Goal: Task Accomplishment & Management: Use online tool/utility

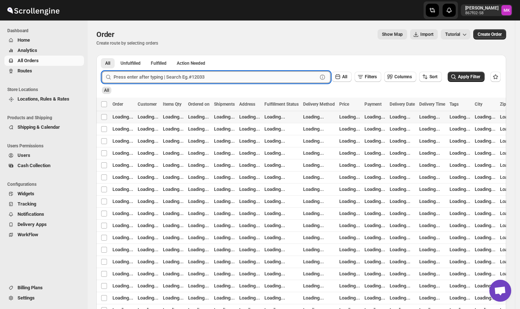
click at [213, 80] on input "text" at bounding box center [216, 77] width 204 height 12
paste input "11897"
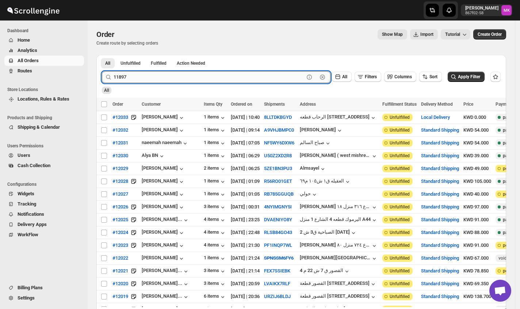
type input "11897"
click at [102, 55] on button "Submit" at bounding box center [112, 59] width 21 height 8
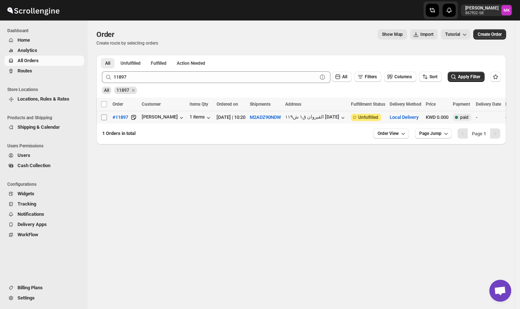
click at [104, 120] on input "Select order" at bounding box center [104, 117] width 6 height 6
checkbox input "true"
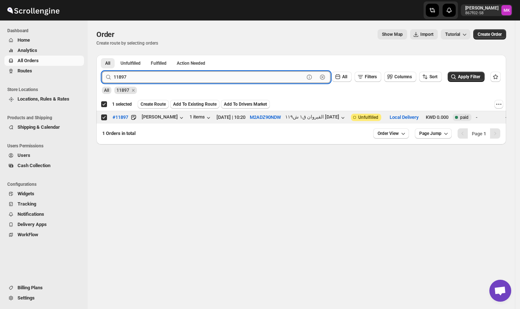
click at [166, 74] on input "11897" at bounding box center [209, 77] width 191 height 12
paste input "976"
type input "11976"
click at [102, 55] on button "Submit" at bounding box center [112, 59] width 21 height 8
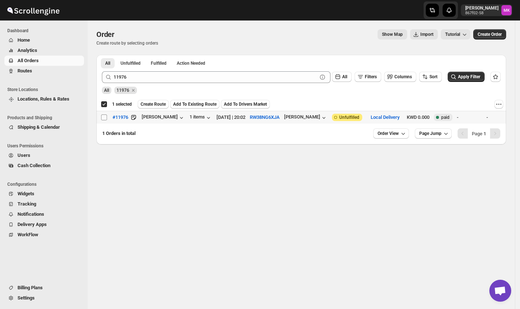
click at [102, 117] on input "Select order" at bounding box center [104, 117] width 6 height 6
checkbox input "true"
checkbox input "false"
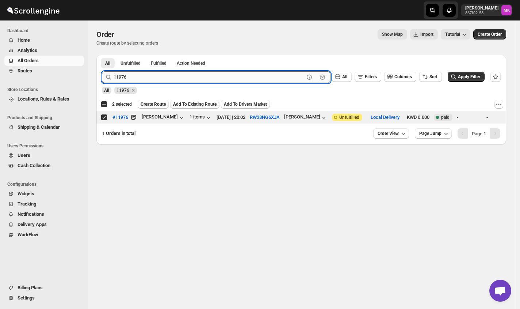
click at [188, 78] on input "11976" at bounding box center [209, 77] width 191 height 12
paste input "9"
type input "11979"
click at [102, 55] on button "Submit" at bounding box center [112, 59] width 21 height 8
click at [107, 115] on input "Select order" at bounding box center [104, 117] width 6 height 6
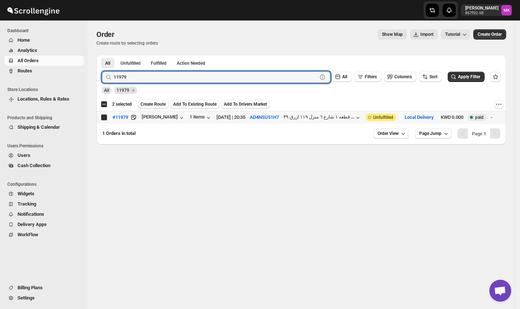
checkbox input "true"
click at [183, 78] on input "11979" at bounding box center [209, 77] width 191 height 12
paste input "81"
type input "11981"
click at [102, 55] on button "Submit" at bounding box center [112, 59] width 21 height 8
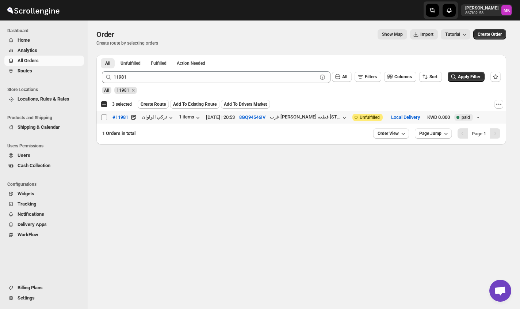
click at [103, 121] on span at bounding box center [104, 117] width 7 height 7
click at [103, 120] on input "Select order" at bounding box center [104, 117] width 6 height 6
click at [106, 116] on input "Select order" at bounding box center [104, 117] width 6 height 6
checkbox input "true"
click at [113, 76] on div "11981 Clear" at bounding box center [216, 77] width 229 height 12
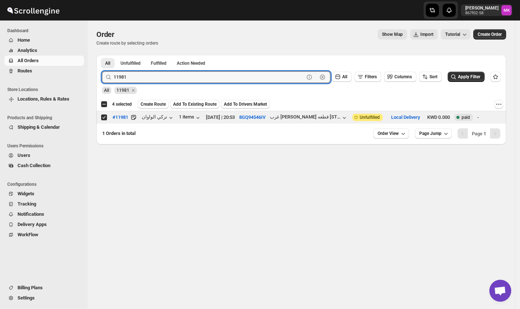
paste input "2023"
type input "12023"
click at [102, 55] on button "Submit" at bounding box center [112, 59] width 21 height 8
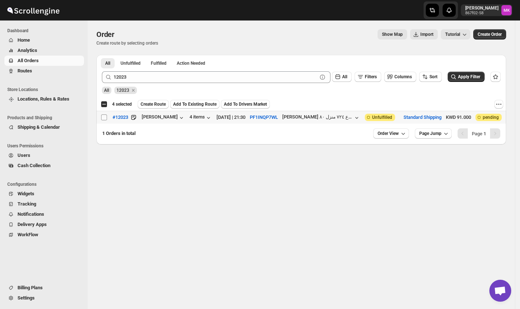
click at [107, 116] on span at bounding box center [104, 117] width 7 height 7
click at [107, 116] on input "Select order" at bounding box center [104, 117] width 6 height 6
click at [106, 115] on input "Select order" at bounding box center [104, 117] width 6 height 6
checkbox input "true"
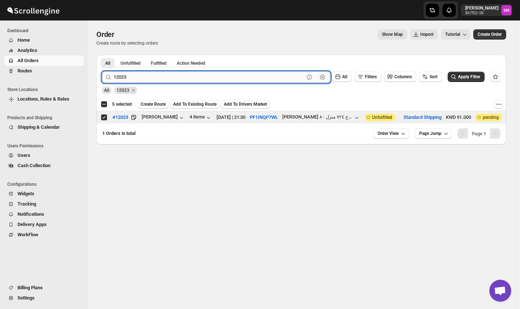
click at [148, 72] on input "12023" at bounding box center [209, 77] width 191 height 12
paste input "1"
type input "12013"
click at [102, 55] on button "Submit" at bounding box center [112, 59] width 21 height 8
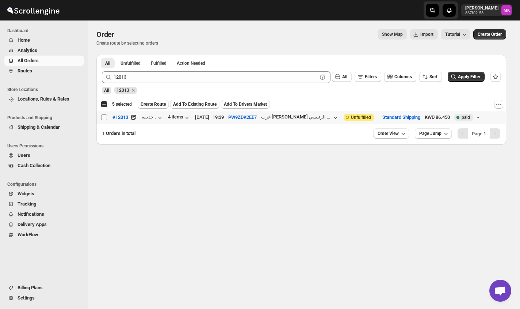
click at [105, 119] on input "Select order" at bounding box center [104, 117] width 6 height 6
checkbox input "true"
click at [160, 101] on button "Create Route" at bounding box center [153, 104] width 31 height 9
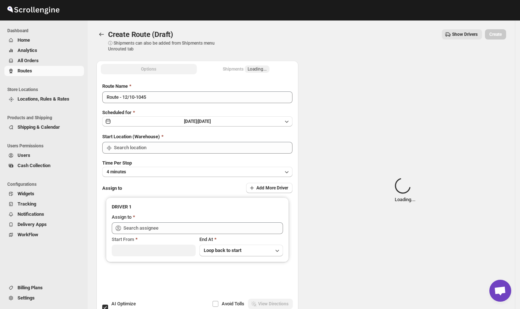
type input "[GEOGRAPHIC_DATA]"
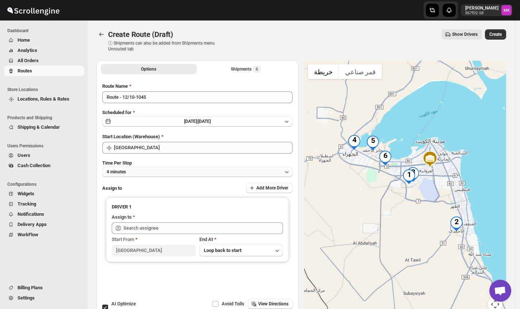
click at [135, 167] on button "4 minutes" at bounding box center [197, 172] width 190 height 10
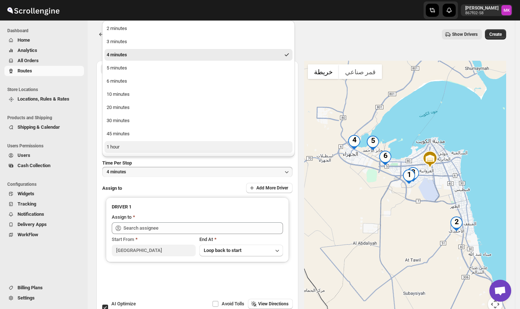
click at [129, 144] on button "1 hour" at bounding box center [199, 147] width 188 height 12
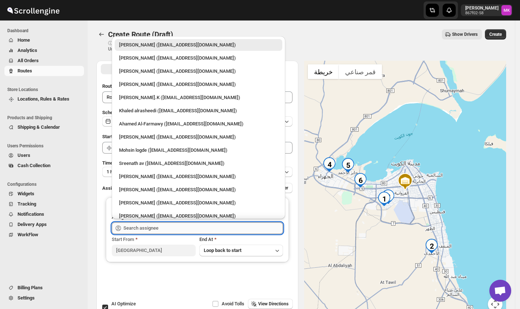
click at [129, 230] on input "text" at bounding box center [204, 228] width 160 height 12
click at [168, 75] on div "[PERSON_NAME] ([EMAIL_ADDRESS][DOMAIN_NAME])" at bounding box center [199, 71] width 168 height 12
type input "[PERSON_NAME] ([EMAIL_ADDRESS][DOMAIN_NAME])"
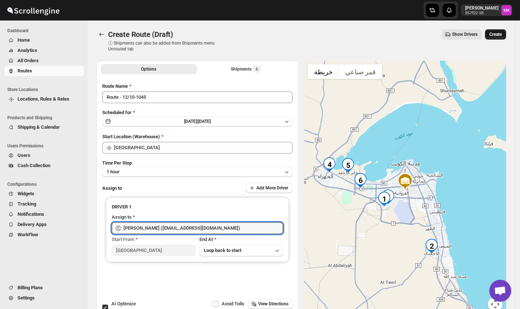
click at [502, 29] on button "Create" at bounding box center [495, 34] width 21 height 10
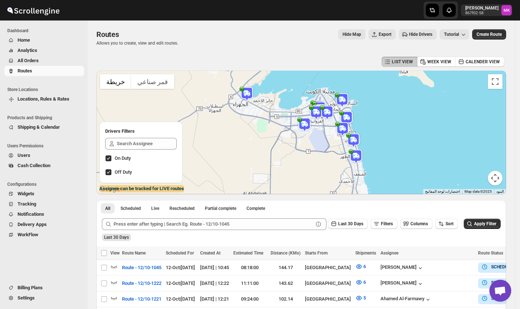
click at [31, 63] on span "All Orders" at bounding box center [28, 60] width 21 height 5
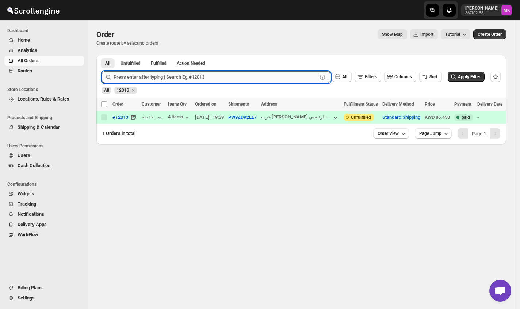
click at [152, 75] on input "text" at bounding box center [216, 77] width 204 height 12
paste input "11996"
type input "11996"
click at [102, 55] on button "Submit" at bounding box center [112, 59] width 21 height 8
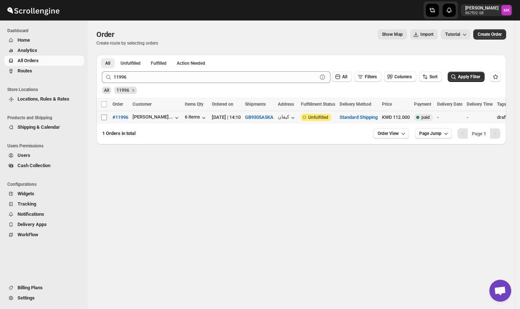
click at [106, 121] on span at bounding box center [104, 117] width 7 height 7
click at [106, 120] on input "Select order" at bounding box center [104, 117] width 6 height 6
checkbox input "false"
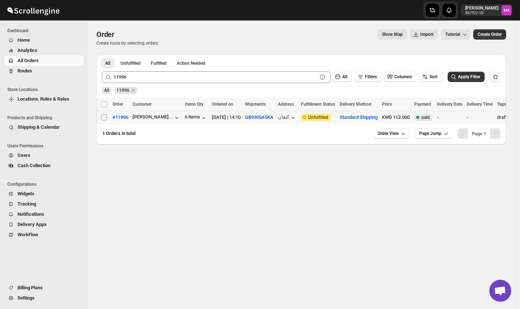
checkbox input "false"
click at [101, 119] on input "Select order" at bounding box center [104, 117] width 6 height 6
checkbox input "true"
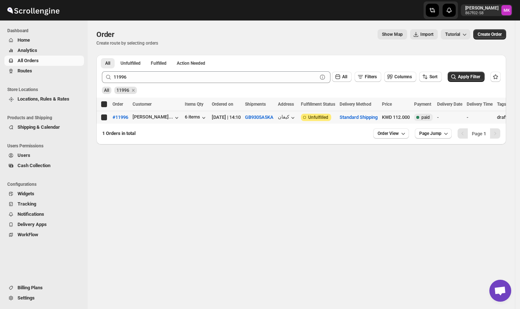
checkbox input "true"
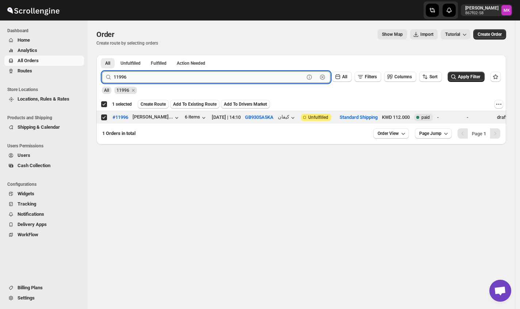
click at [135, 74] on input "11996" at bounding box center [209, 77] width 191 height 12
paste input "2008"
type input "12008"
click at [102, 55] on button "Submit" at bounding box center [112, 59] width 21 height 8
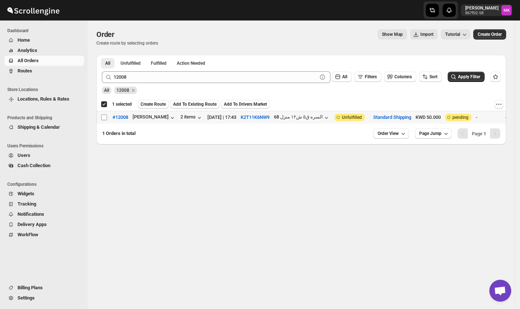
click at [104, 115] on input "Select order" at bounding box center [104, 117] width 6 height 6
checkbox input "true"
checkbox input "false"
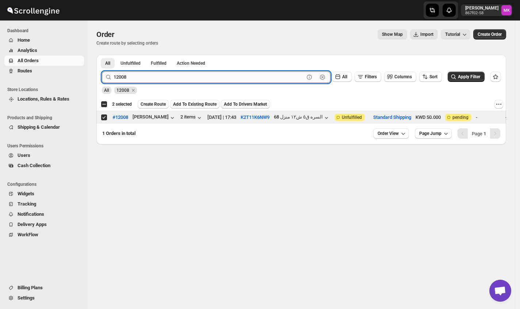
click at [167, 77] on input "12008" at bounding box center [209, 77] width 191 height 12
paste input "1889"
type input "11889"
click at [102, 55] on button "Submit" at bounding box center [112, 59] width 21 height 8
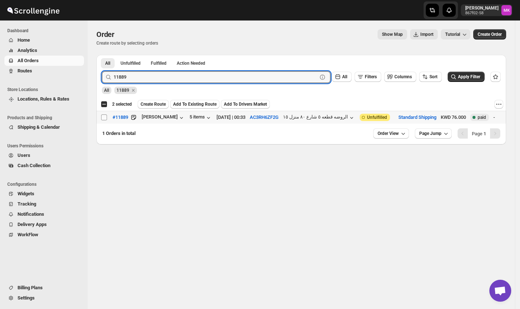
click at [105, 119] on input "Select order" at bounding box center [104, 117] width 6 height 6
checkbox input "true"
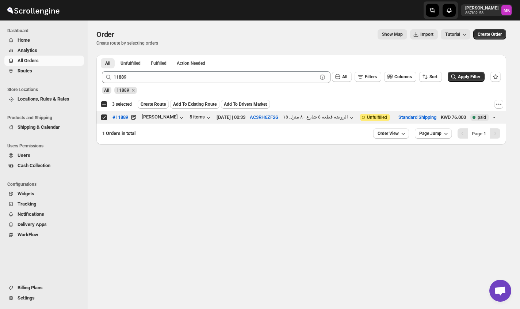
click at [138, 84] on div "All 11889" at bounding box center [300, 87] width 402 height 14
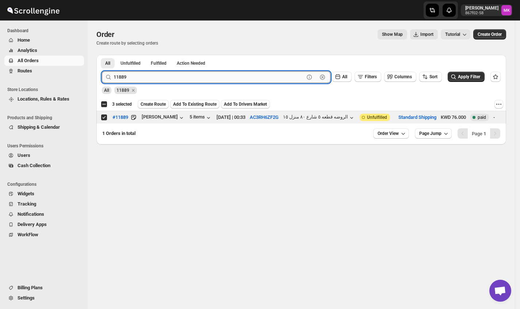
click at [138, 76] on input "11889" at bounding box center [209, 77] width 191 height 12
paste input "982"
type input "11982"
click at [102, 55] on button "Submit" at bounding box center [112, 59] width 21 height 8
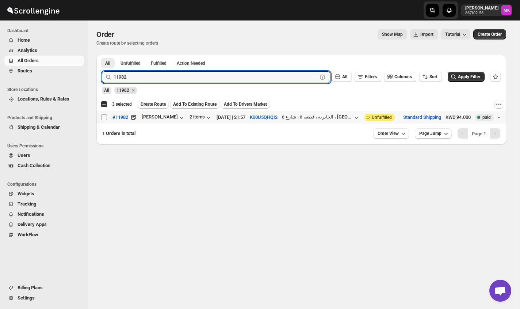
click at [103, 121] on span at bounding box center [104, 117] width 7 height 7
click at [103, 120] on input "Select order" at bounding box center [104, 117] width 6 height 6
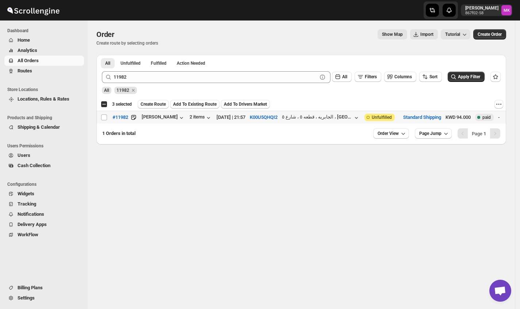
click at [104, 122] on td "Select order" at bounding box center [103, 117] width 14 height 13
checkbox input "true"
click at [125, 69] on div "11982 Clear All Filters Columns Sort Apply Filter" at bounding box center [298, 74] width 405 height 18
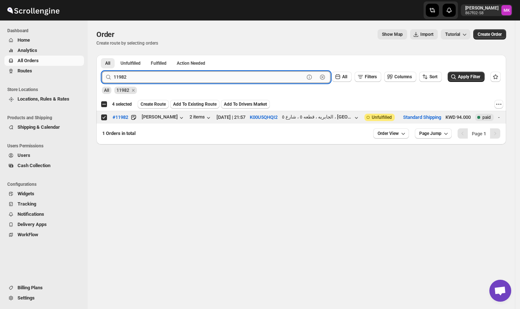
click at [120, 78] on input "11982" at bounding box center [209, 77] width 191 height 12
paste input "891"
type input "11891"
click at [102, 55] on button "Submit" at bounding box center [112, 59] width 21 height 8
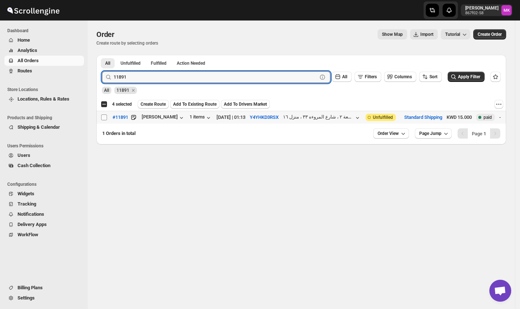
click at [102, 118] on input "Select order" at bounding box center [104, 117] width 6 height 6
checkbox input "true"
click at [148, 80] on input "11891" at bounding box center [209, 77] width 191 height 12
paste input "2018"
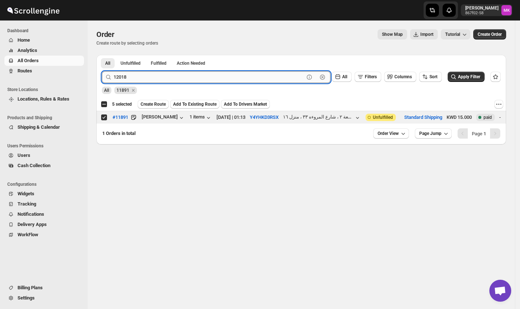
type input "12018"
click at [102, 55] on button "Submit" at bounding box center [112, 59] width 21 height 8
click at [104, 118] on input "Select order" at bounding box center [104, 117] width 6 height 6
checkbox input "true"
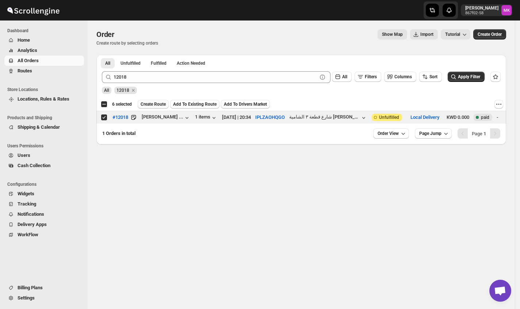
click at [161, 105] on span "Create Route" at bounding box center [153, 104] width 25 height 6
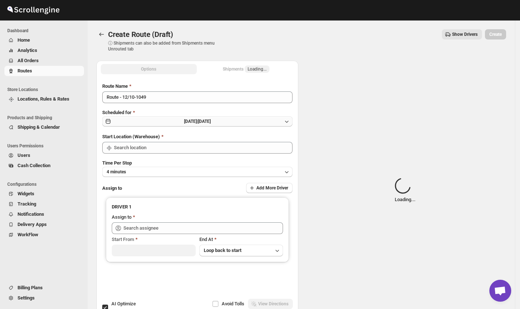
type input "[GEOGRAPHIC_DATA]"
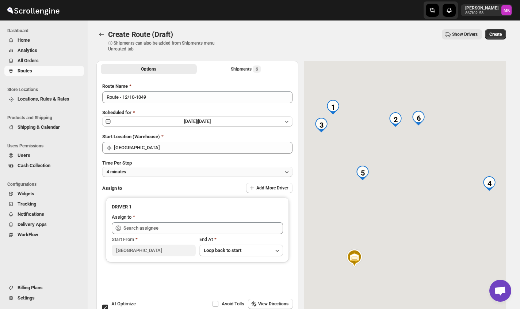
click at [129, 169] on button "4 minutes" at bounding box center [197, 172] width 190 height 10
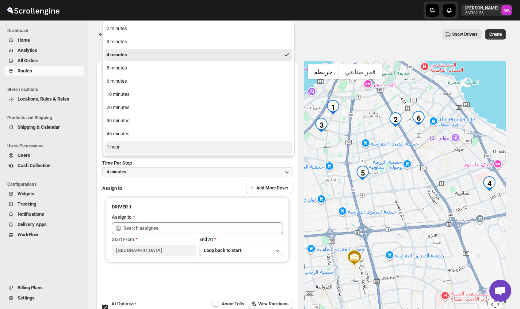
click at [112, 146] on div "1 hour" at bounding box center [113, 146] width 13 height 7
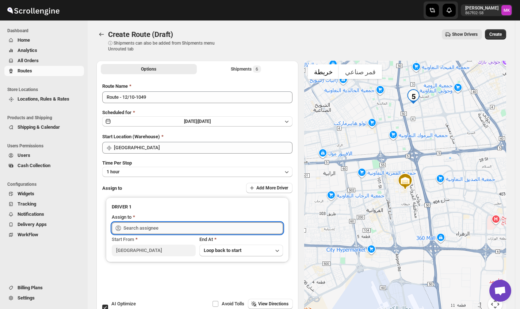
click at [137, 225] on input "text" at bounding box center [204, 228] width 160 height 12
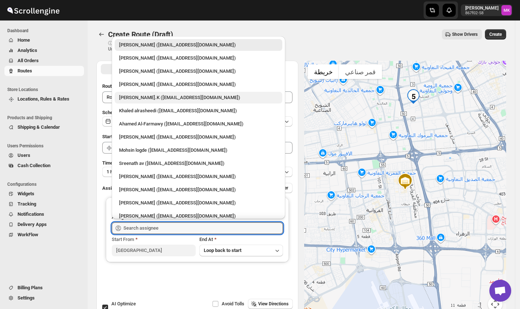
click at [151, 96] on div "[PERSON_NAME].K ([EMAIL_ADDRESS][DOMAIN_NAME])" at bounding box center [198, 97] width 159 height 7
type input "[PERSON_NAME].K ([EMAIL_ADDRESS][DOMAIN_NAME])"
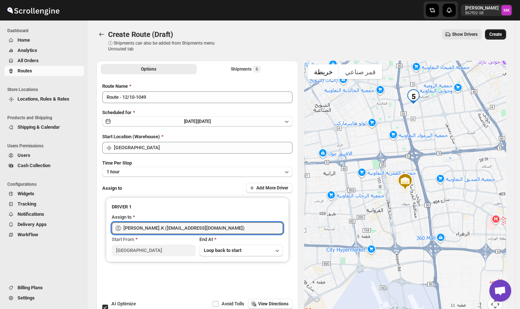
click at [497, 37] on span "Create" at bounding box center [496, 34] width 12 height 6
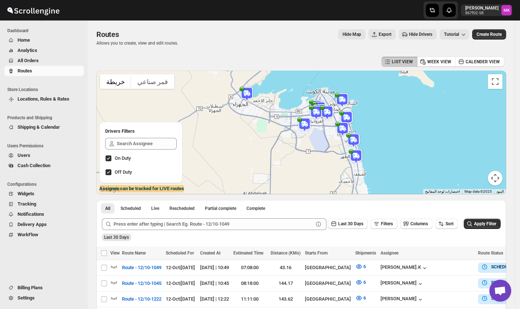
click at [22, 60] on span "All Orders" at bounding box center [28, 60] width 21 height 5
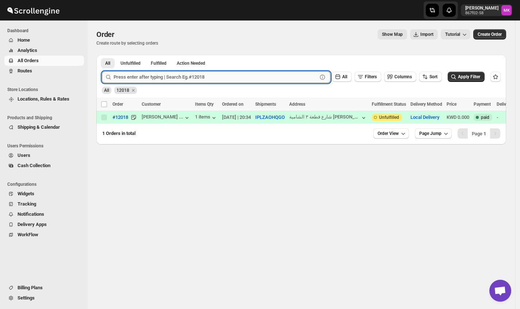
click at [148, 77] on input "text" at bounding box center [216, 77] width 204 height 12
paste input "11870"
type input "11870"
click at [102, 55] on button "Submit" at bounding box center [112, 59] width 21 height 8
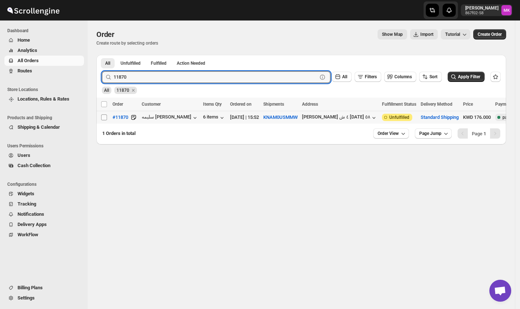
click at [105, 118] on input "Select order" at bounding box center [104, 117] width 6 height 6
checkbox input "true"
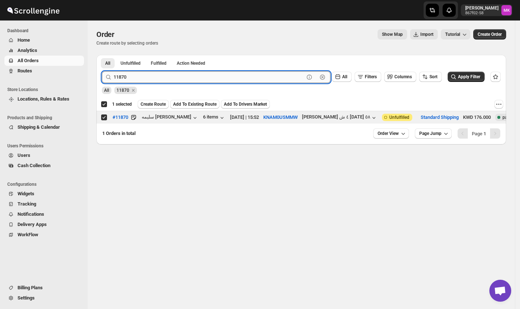
click at [147, 72] on input "11870" at bounding box center [209, 77] width 191 height 12
paste input "98"
type input "11980"
click at [102, 55] on button "Submit" at bounding box center [112, 59] width 21 height 8
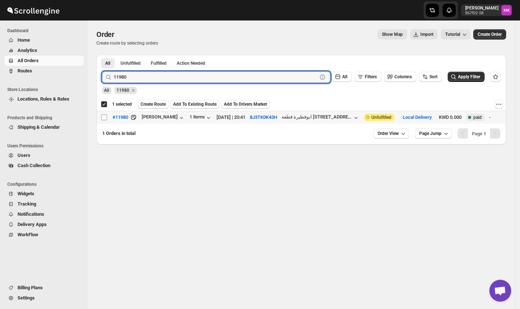
click at [105, 119] on input "Select order" at bounding box center [104, 117] width 6 height 6
checkbox input "true"
checkbox input "false"
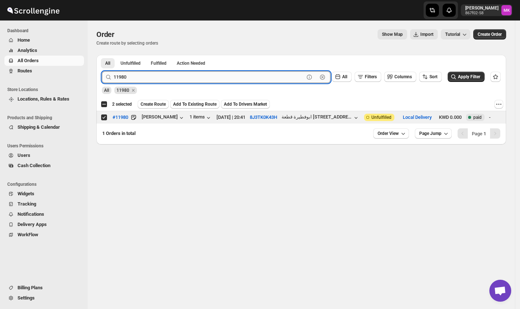
click at [225, 79] on input "11980" at bounding box center [209, 77] width 191 height 12
paste input "2002"
type input "12002"
click at [102, 55] on button "Submit" at bounding box center [112, 59] width 21 height 8
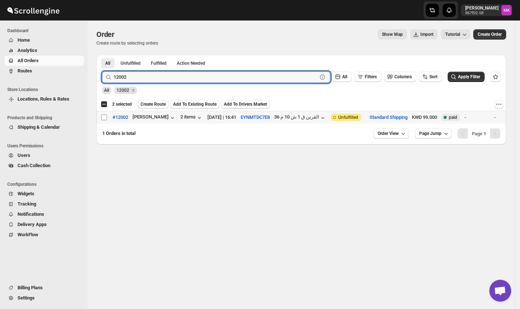
click at [105, 119] on input "Select order" at bounding box center [104, 117] width 6 height 6
checkbox input "true"
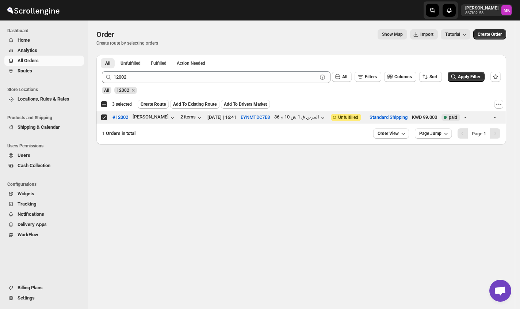
click at [174, 69] on div "12002 Clear All Filters Columns Sort Apply Filter" at bounding box center [298, 74] width 405 height 18
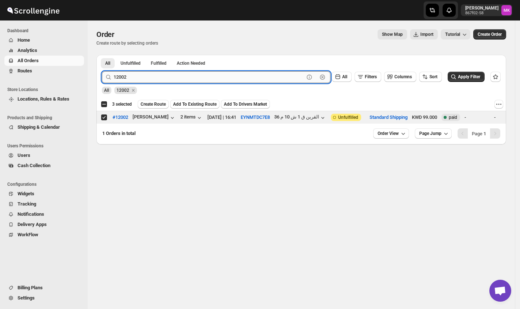
click at [164, 83] on input "12002" at bounding box center [209, 77] width 191 height 12
paste input "19"
type input "12019"
click at [102, 55] on button "Submit" at bounding box center [112, 59] width 21 height 8
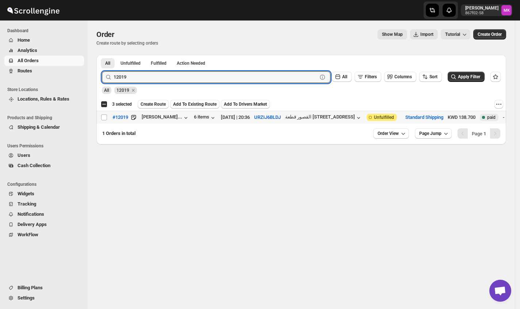
click at [105, 113] on td "Select order" at bounding box center [103, 117] width 14 height 13
checkbox input "true"
click at [138, 73] on input "12019" at bounding box center [209, 77] width 191 height 12
paste input "20"
type input "12020"
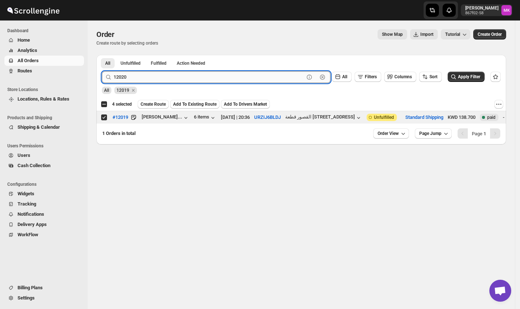
click at [102, 55] on button "Submit" at bounding box center [112, 59] width 21 height 8
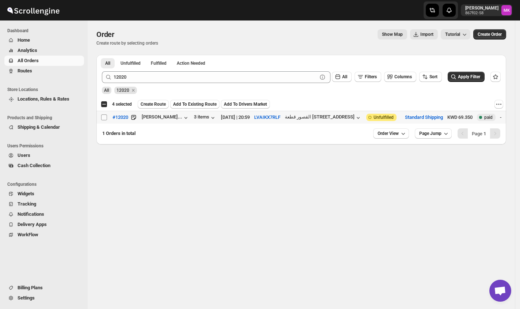
click at [104, 118] on input "Select order" at bounding box center [104, 117] width 6 height 6
checkbox input "true"
click at [148, 102] on span "Create Route" at bounding box center [153, 104] width 25 height 6
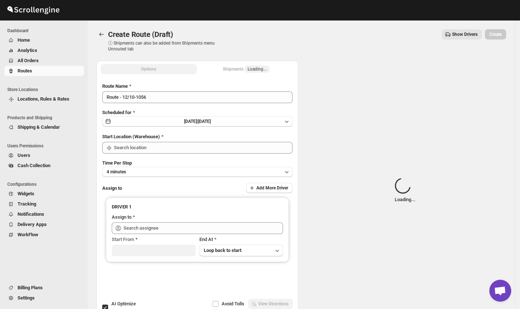
type input "[GEOGRAPHIC_DATA]"
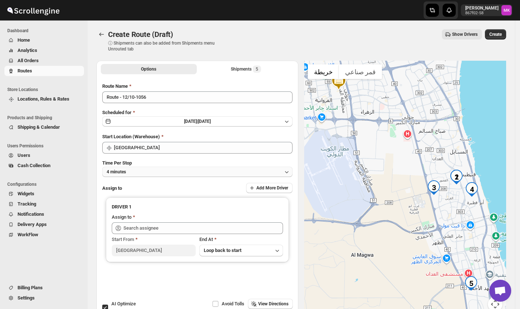
click at [122, 169] on span "4 minutes" at bounding box center [116, 172] width 19 height 6
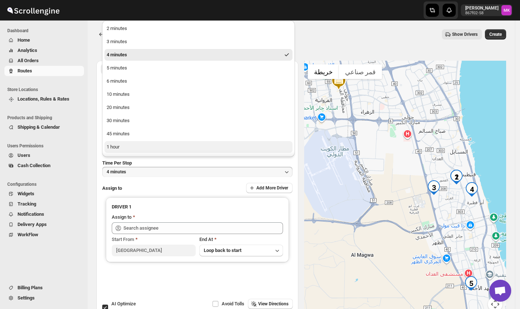
click at [117, 146] on div "1 hour" at bounding box center [113, 146] width 13 height 7
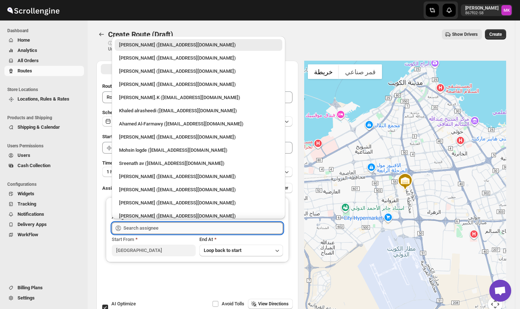
click at [136, 227] on input "text" at bounding box center [204, 228] width 160 height 12
click at [139, 155] on div "Mohsin logde ([EMAIL_ADDRESS][DOMAIN_NAME])" at bounding box center [199, 150] width 168 height 12
type input "Mohsin logde ([EMAIL_ADDRESS][DOMAIN_NAME])"
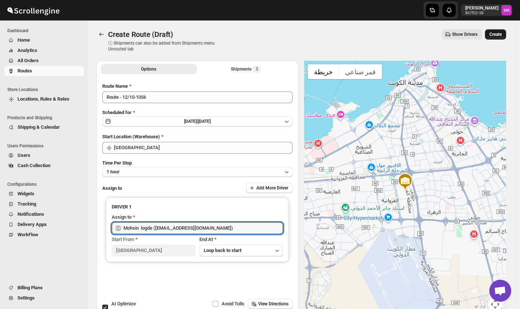
click at [503, 31] on button "Create" at bounding box center [495, 34] width 21 height 10
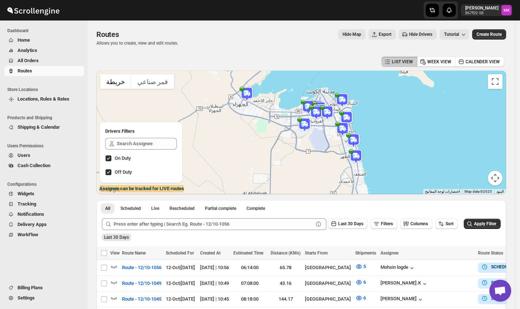
click at [46, 63] on span "All Orders" at bounding box center [50, 60] width 65 height 7
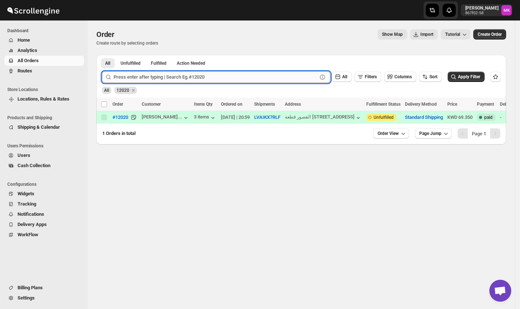
click at [139, 75] on input "text" at bounding box center [216, 77] width 204 height 12
paste input "11975"
type input "11975"
click at [102, 55] on button "Submit" at bounding box center [112, 59] width 21 height 8
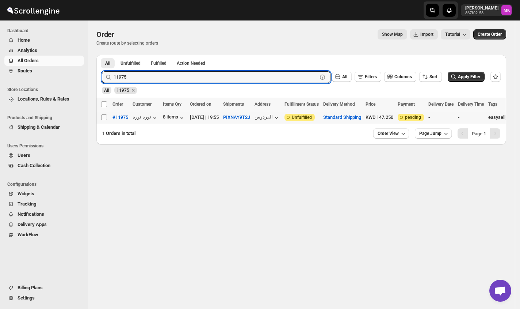
click at [104, 115] on input "Select order" at bounding box center [104, 117] width 6 height 6
checkbox input "true"
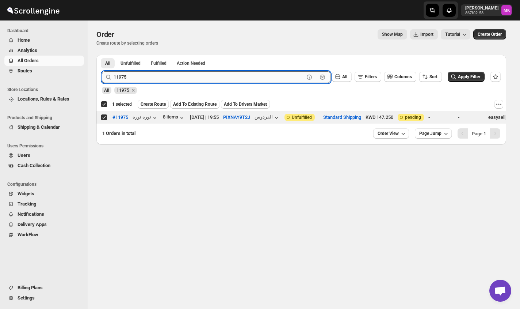
click at [142, 77] on input "11975" at bounding box center [209, 77] width 191 height 12
paste input "89"
type input "11989"
click at [102, 55] on button "Submit" at bounding box center [112, 59] width 21 height 8
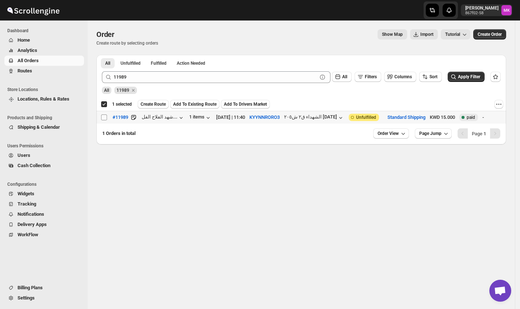
click at [102, 119] on input "Select order" at bounding box center [104, 117] width 6 height 6
checkbox input "true"
checkbox input "false"
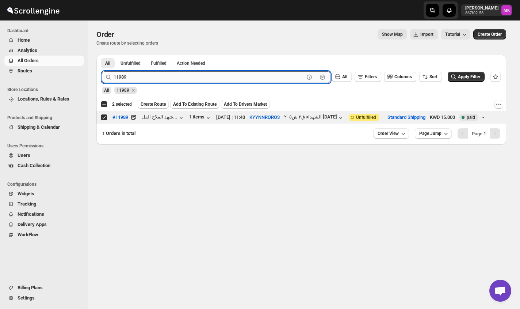
click at [143, 76] on input "11989" at bounding box center [209, 77] width 191 height 12
paste input "07"
type input "11907"
click at [102, 55] on button "Submit" at bounding box center [112, 59] width 21 height 8
click at [106, 117] on input "Select order" at bounding box center [104, 117] width 6 height 6
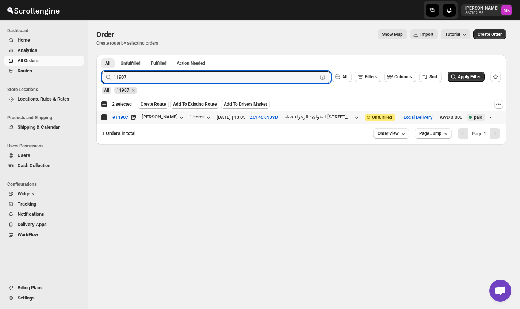
checkbox input "true"
click at [122, 79] on input "11907" at bounding box center [209, 77] width 191 height 12
paste input "2015"
type input "12015"
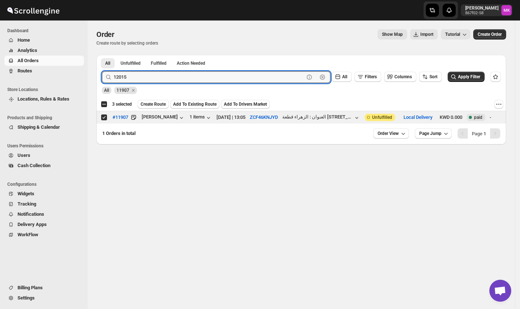
click at [102, 55] on button "Submit" at bounding box center [112, 59] width 21 height 8
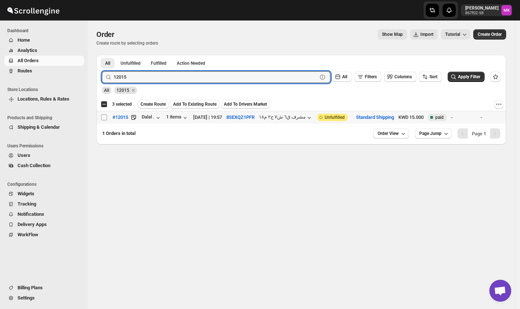
click at [105, 116] on input "Select order" at bounding box center [104, 117] width 6 height 6
checkbox input "true"
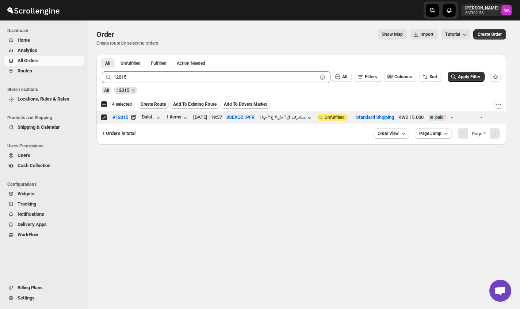
click at [150, 107] on span "Create Route" at bounding box center [153, 104] width 25 height 6
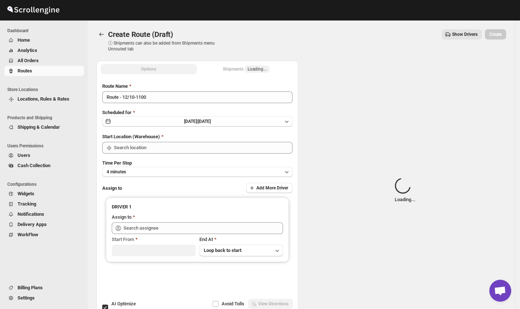
type input "[GEOGRAPHIC_DATA]"
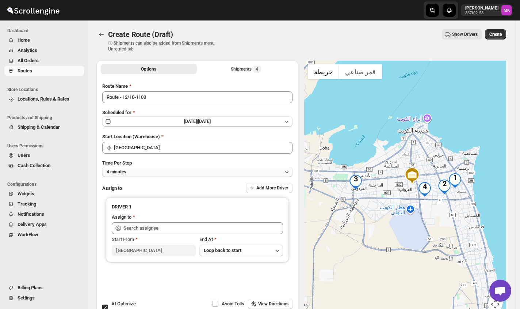
click at [138, 176] on button "4 minutes" at bounding box center [197, 172] width 190 height 10
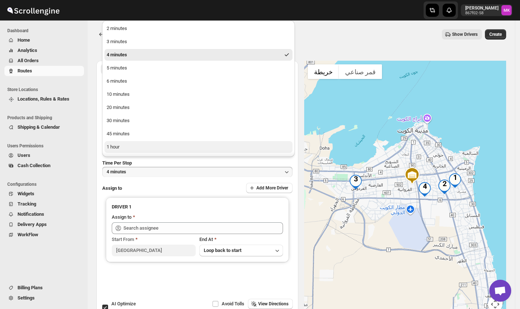
click at [135, 146] on button "1 hour" at bounding box center [199, 147] width 188 height 12
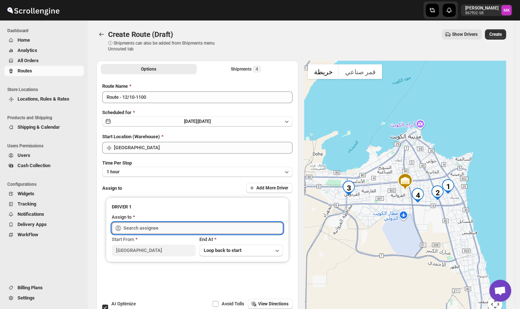
click at [135, 228] on input "text" at bounding box center [204, 228] width 160 height 12
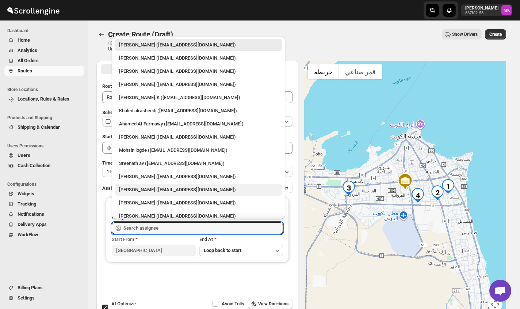
click at [176, 190] on div "[PERSON_NAME] ([EMAIL_ADDRESS][DOMAIN_NAME])" at bounding box center [198, 189] width 159 height 7
type input "[PERSON_NAME] ([EMAIL_ADDRESS][DOMAIN_NAME])"
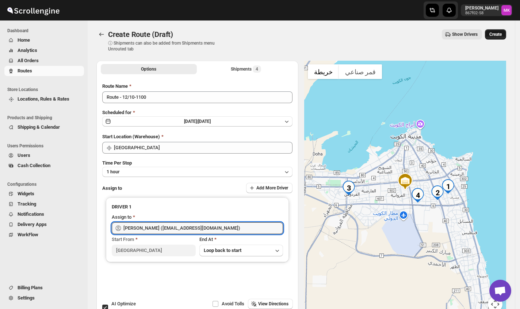
click at [496, 38] on button "Create" at bounding box center [495, 34] width 21 height 10
